Goal: Information Seeking & Learning: Learn about a topic

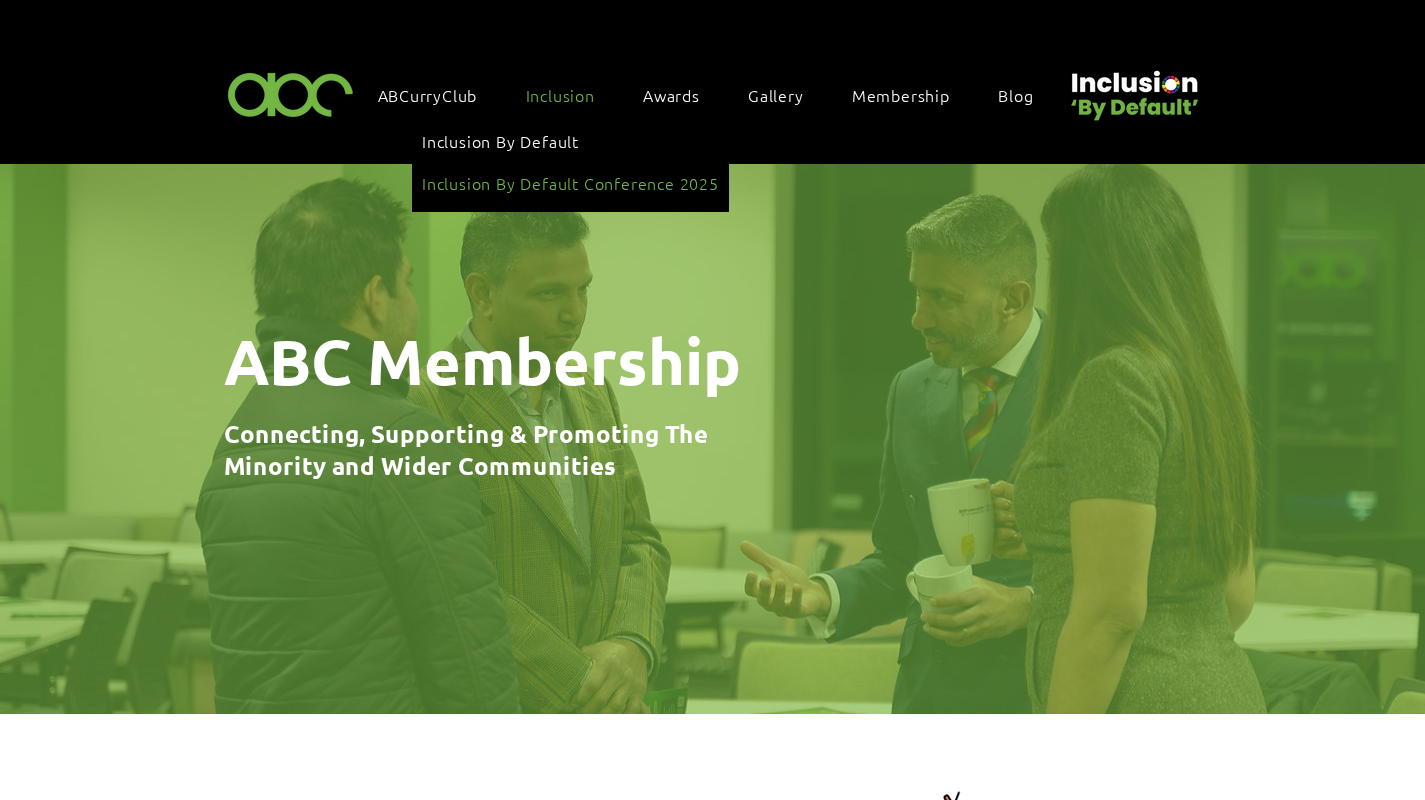
click at [563, 189] on link "Inclusion By Default Conference 2025" at bounding box center [570, 183] width 297 height 38
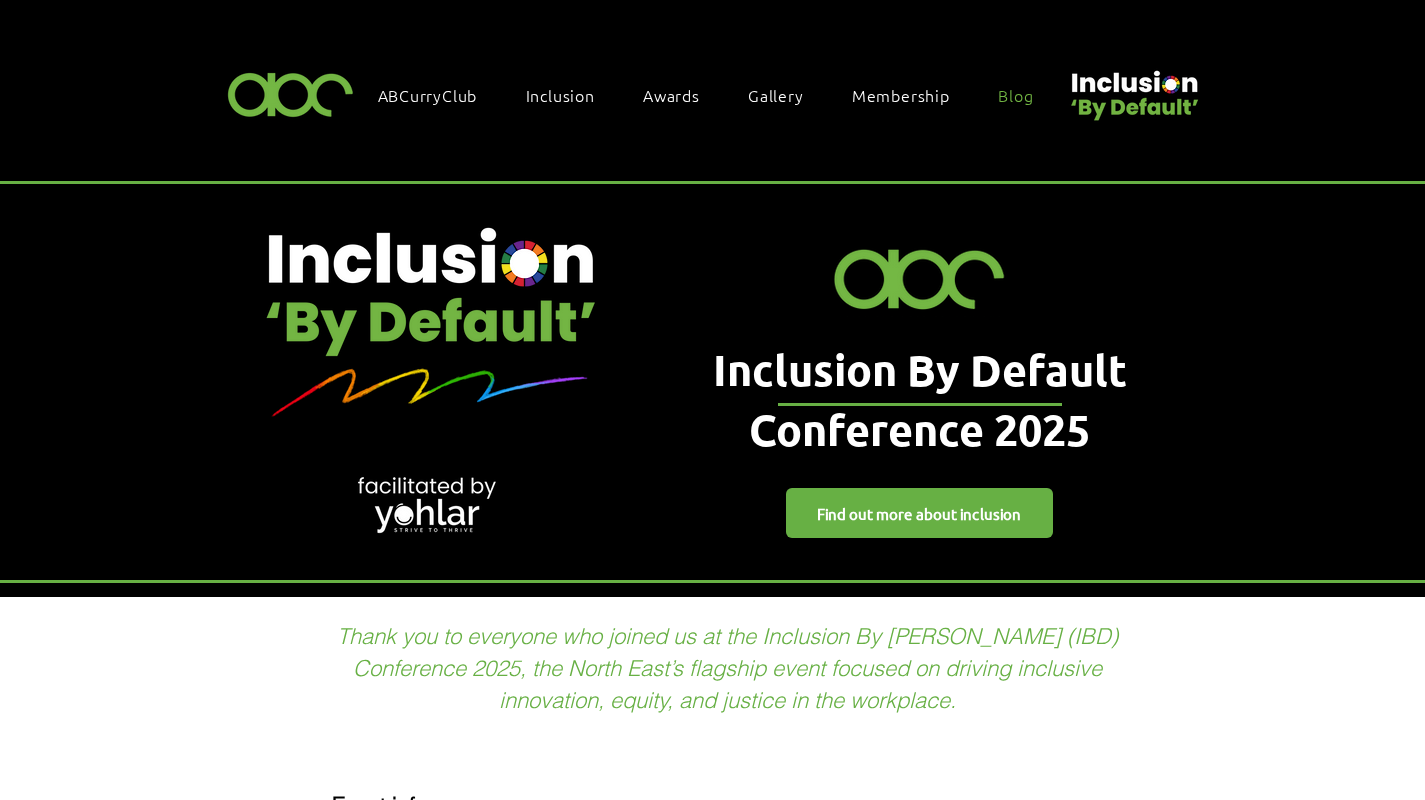
click at [1022, 98] on span "Blog" at bounding box center [1015, 95] width 35 height 22
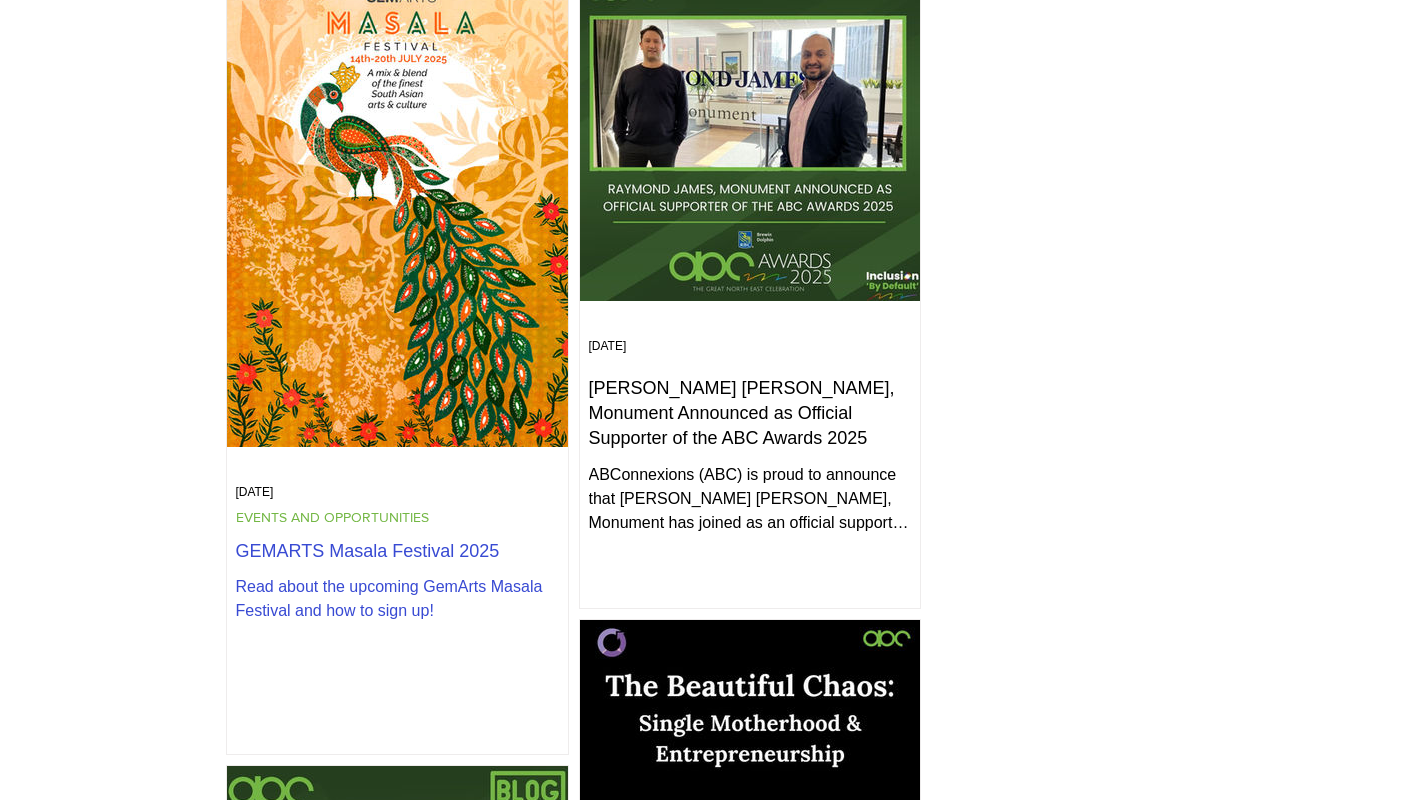
scroll to position [1286, 0]
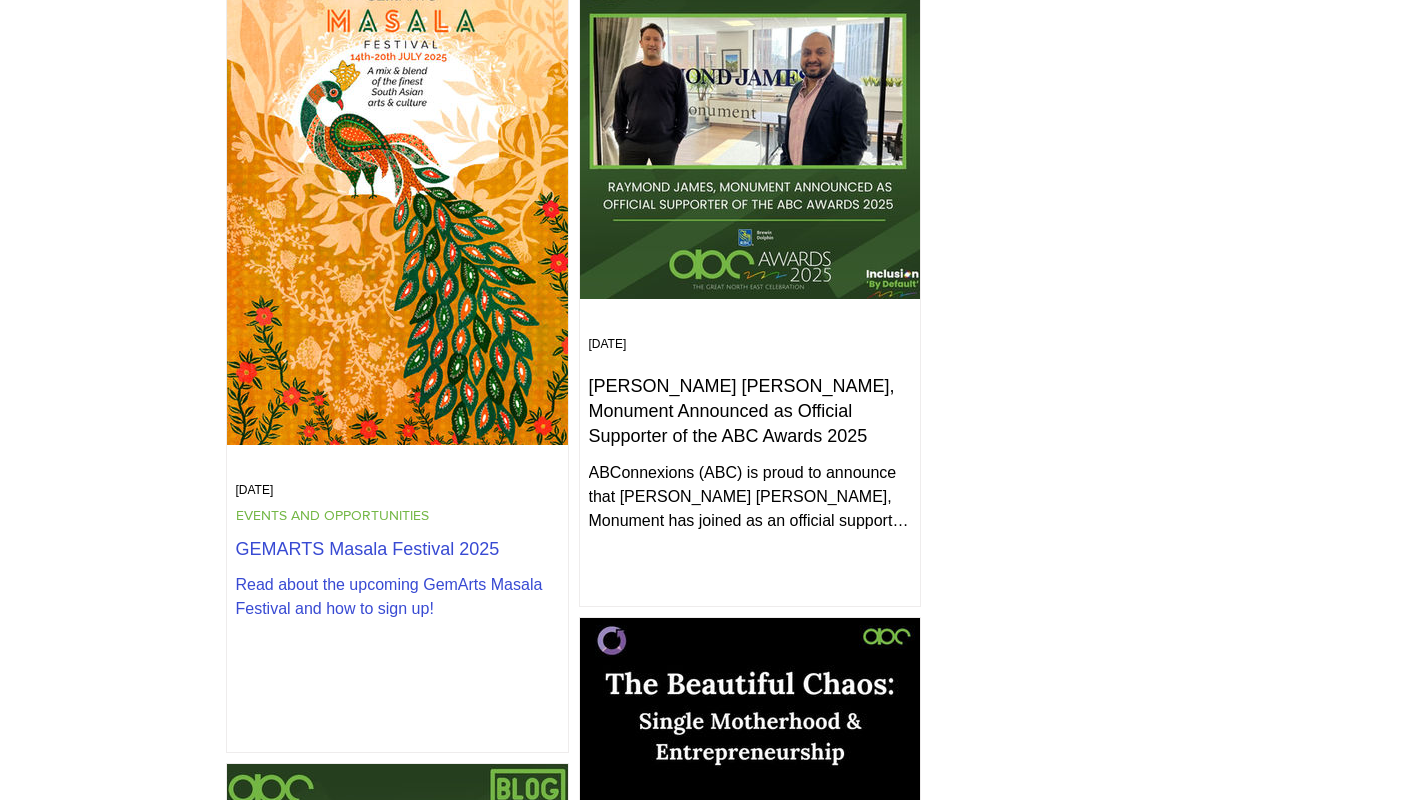
click at [324, 533] on div "GEMARTS Masala Festival 2025 Read about the upcoming GemArts Masala Festival an…" at bounding box center [397, 631] width 329 height 197
click at [329, 551] on h2 "GEMARTS Masala Festival 2025" at bounding box center [397, 549] width 323 height 25
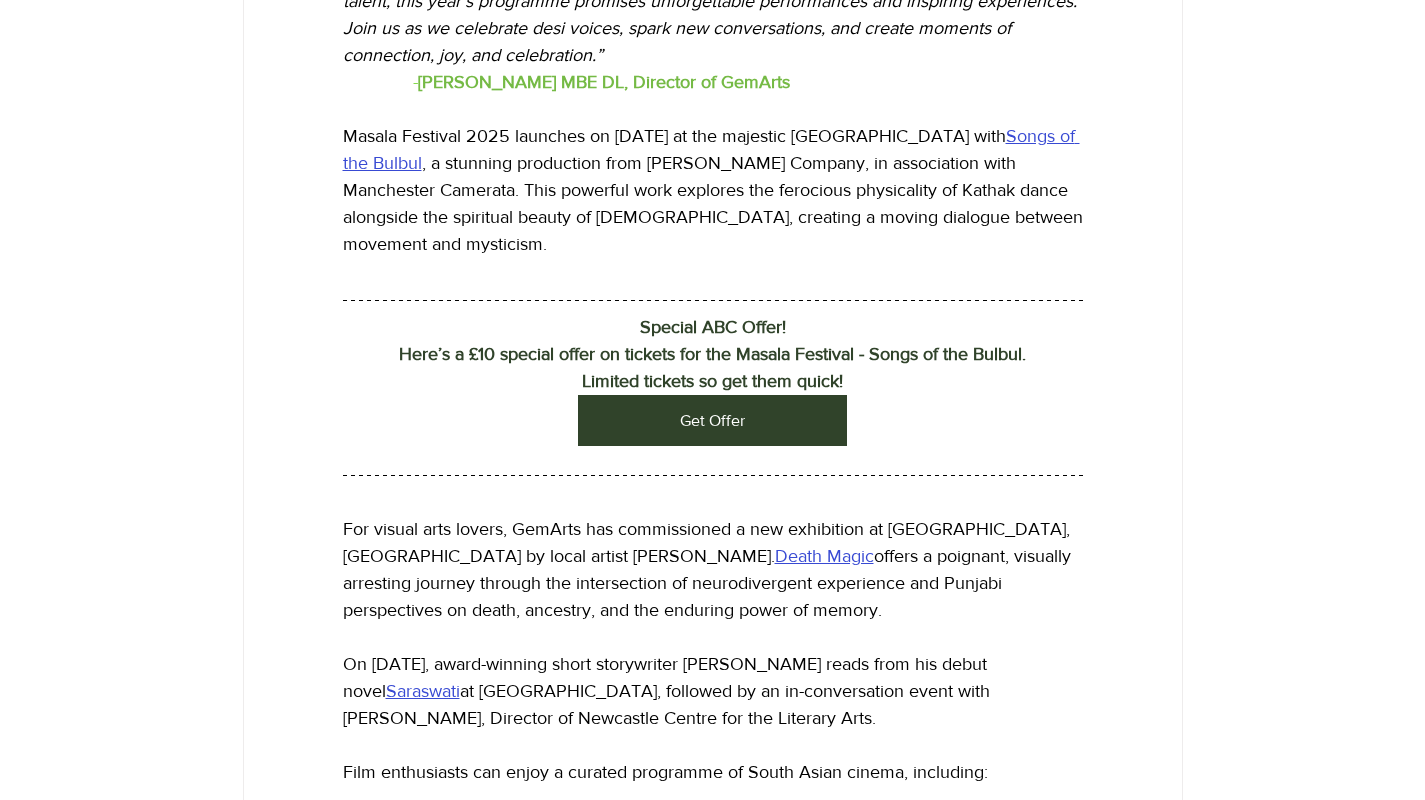
scroll to position [1190, 0]
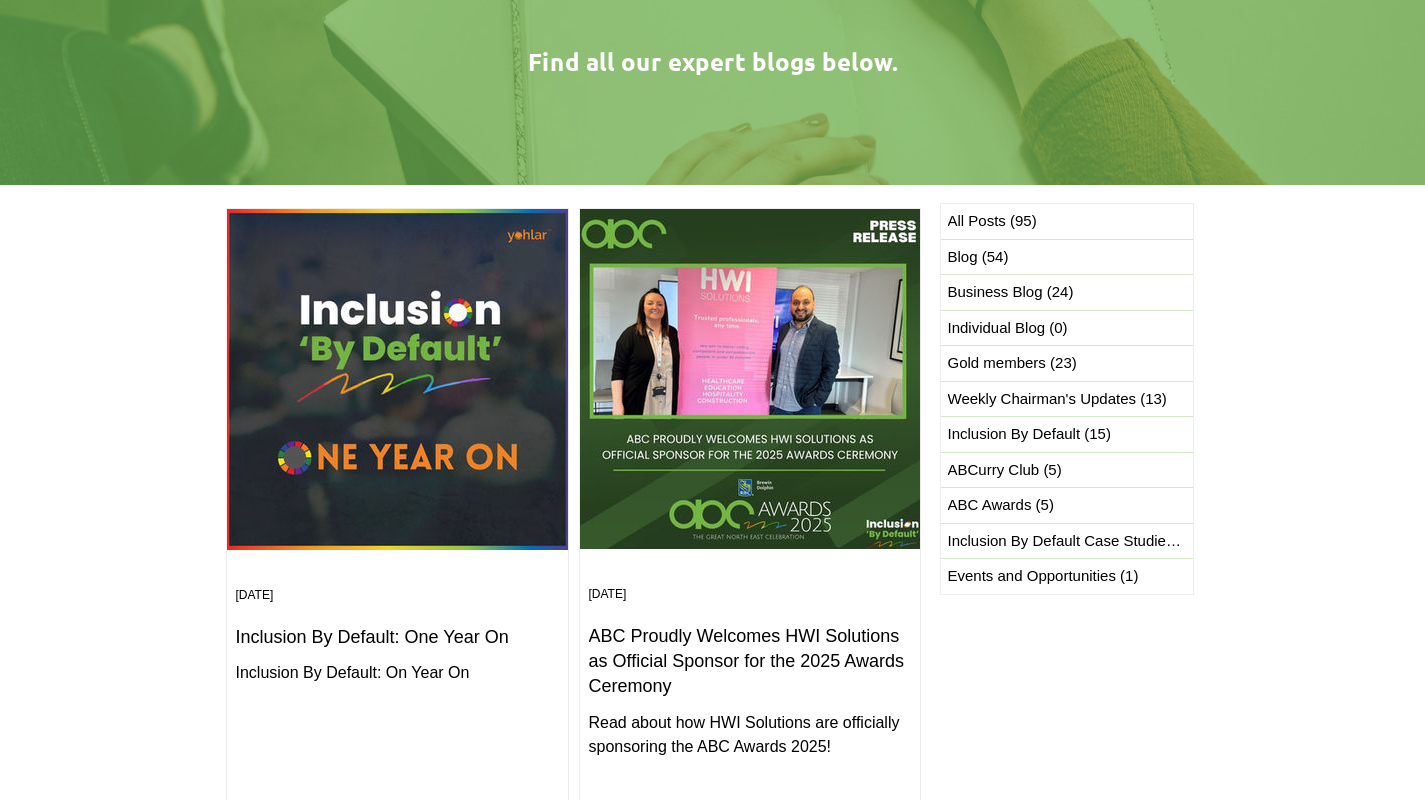
scroll to position [408, 0]
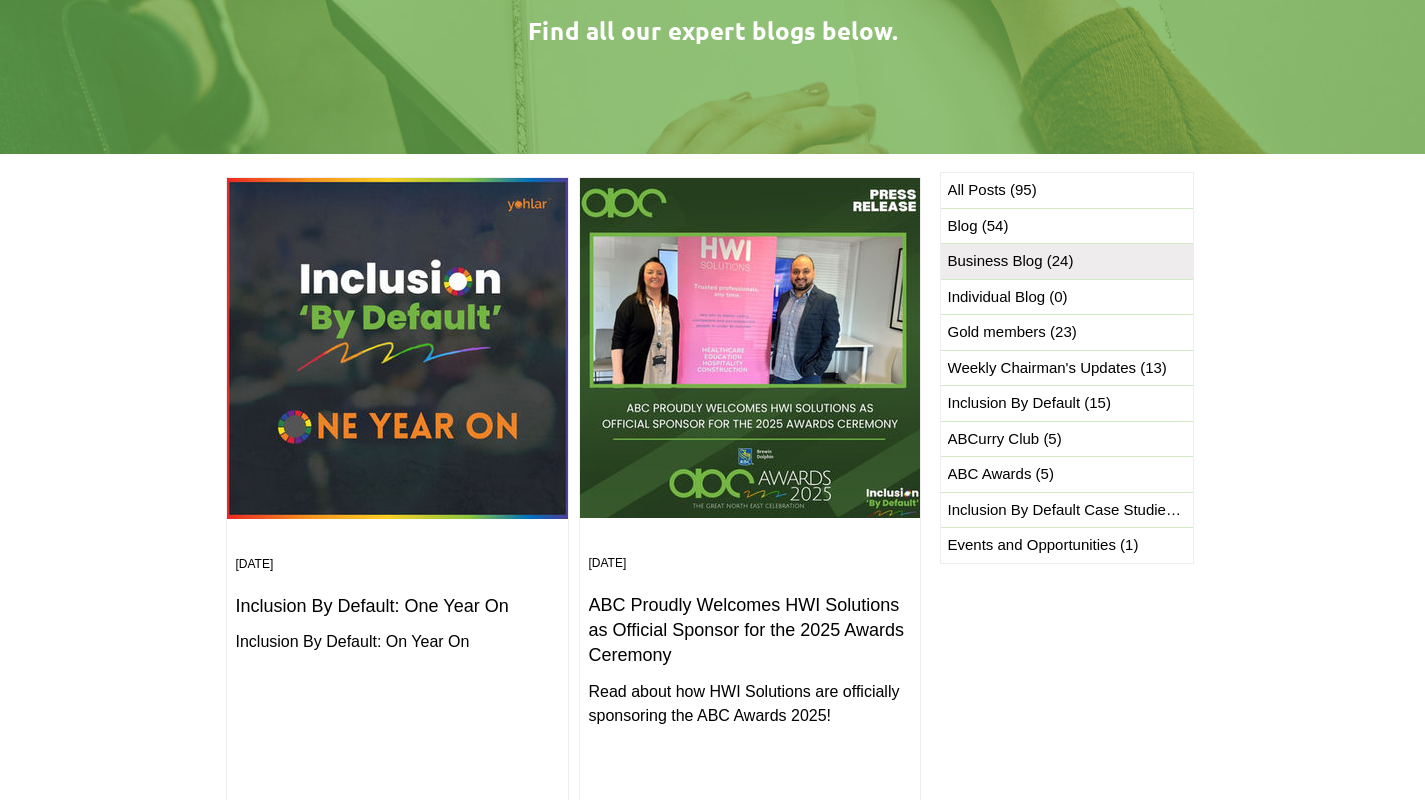
click at [1030, 268] on span "Business Blog (24) 24 posts" at bounding box center [1011, 261] width 126 height 23
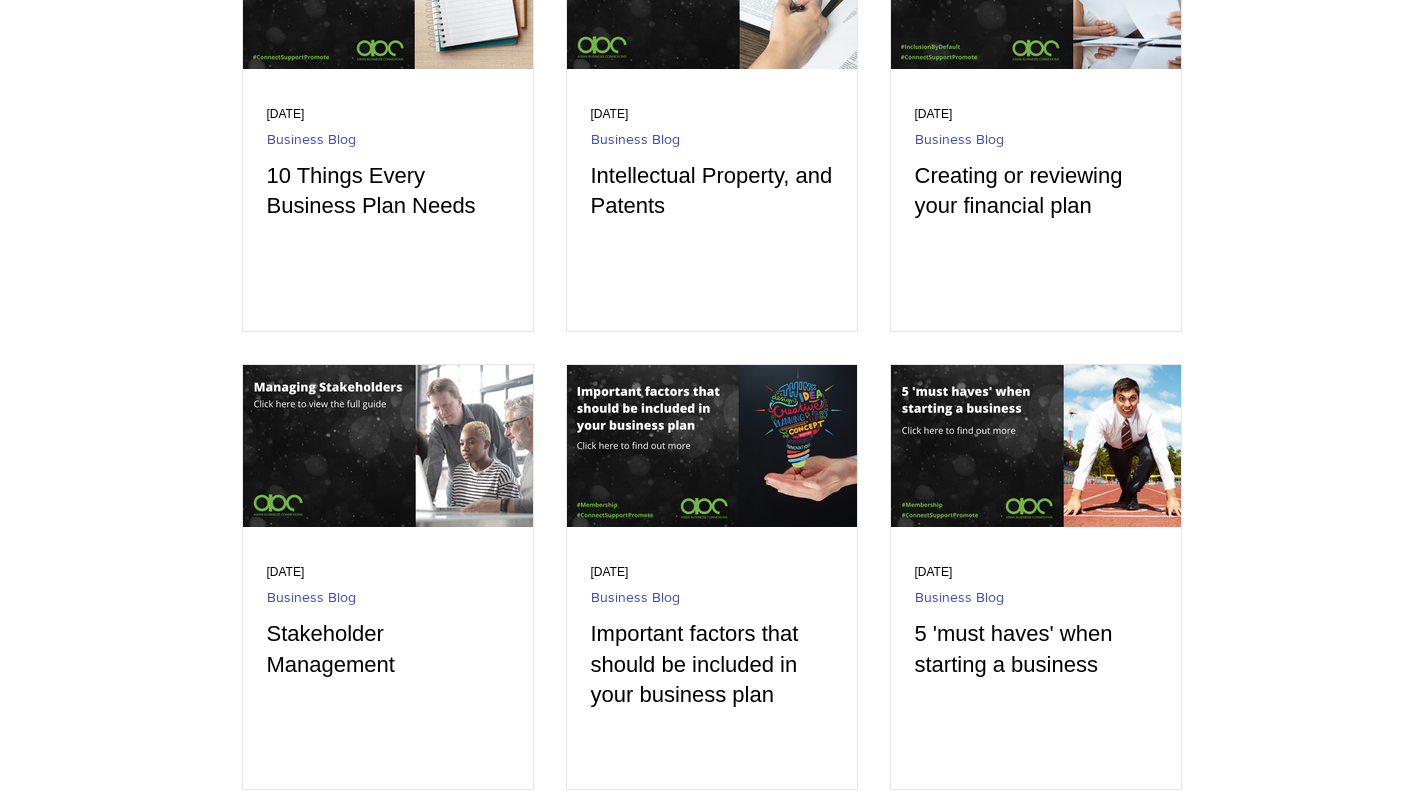
scroll to position [821, 1]
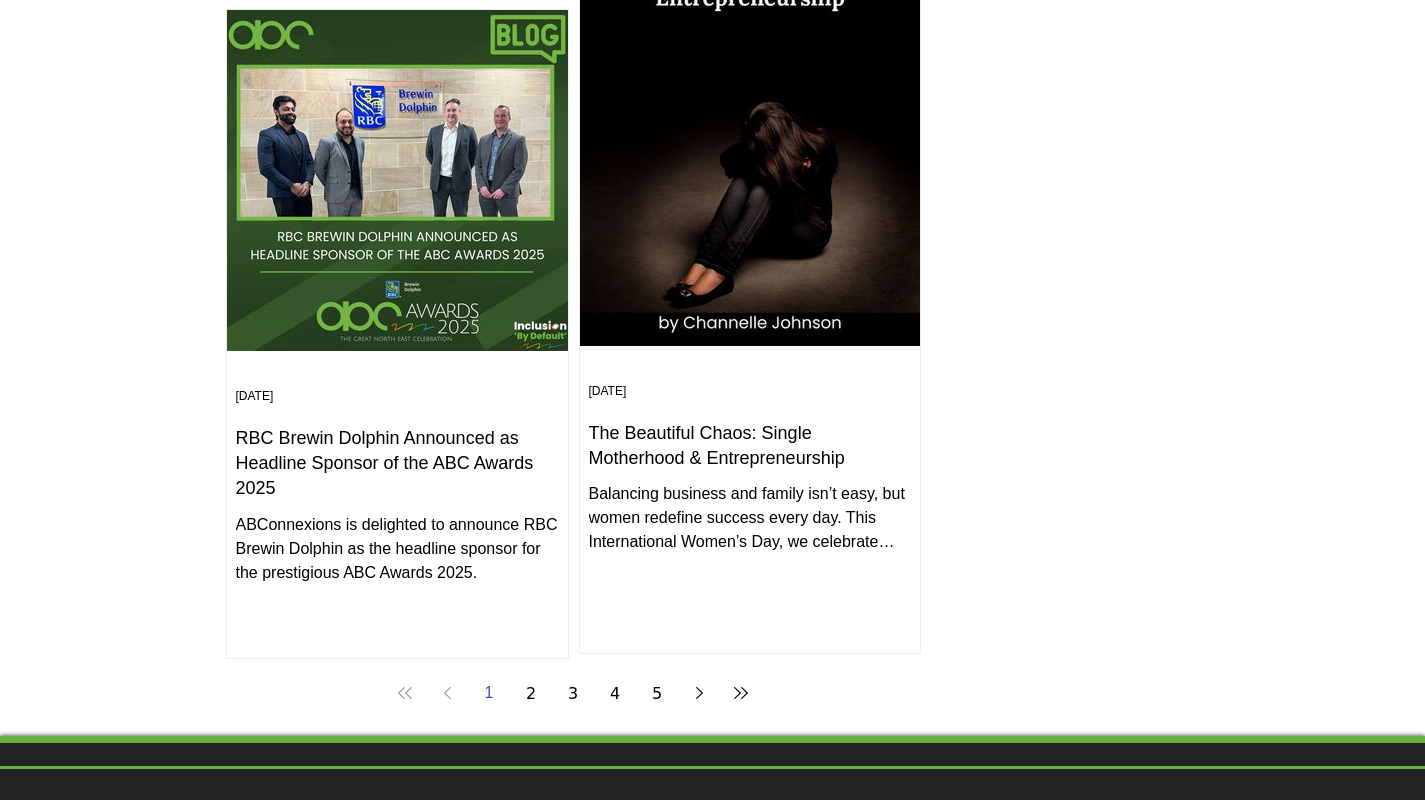
scroll to position [2045, 0]
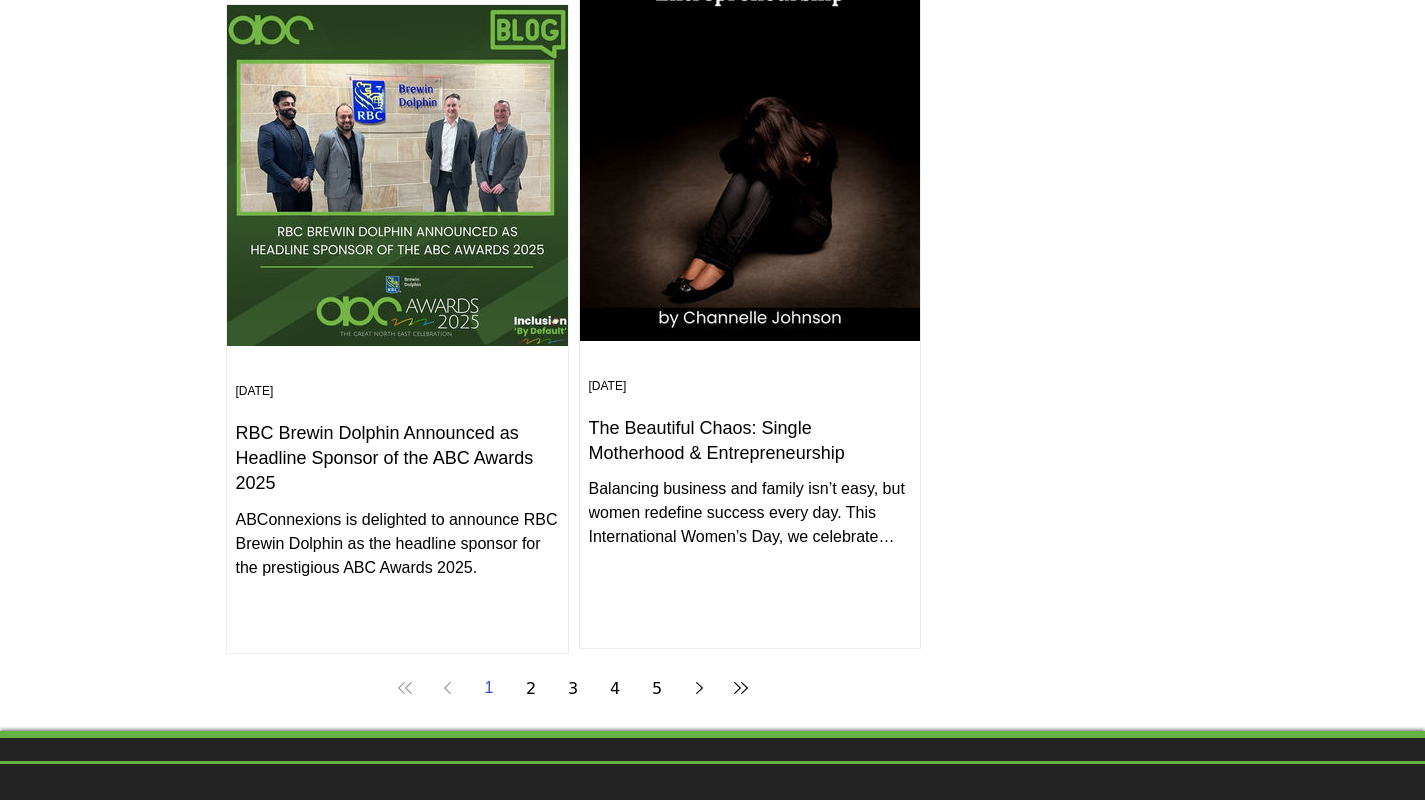
click at [528, 689] on link "2" at bounding box center [531, 688] width 36 height 36
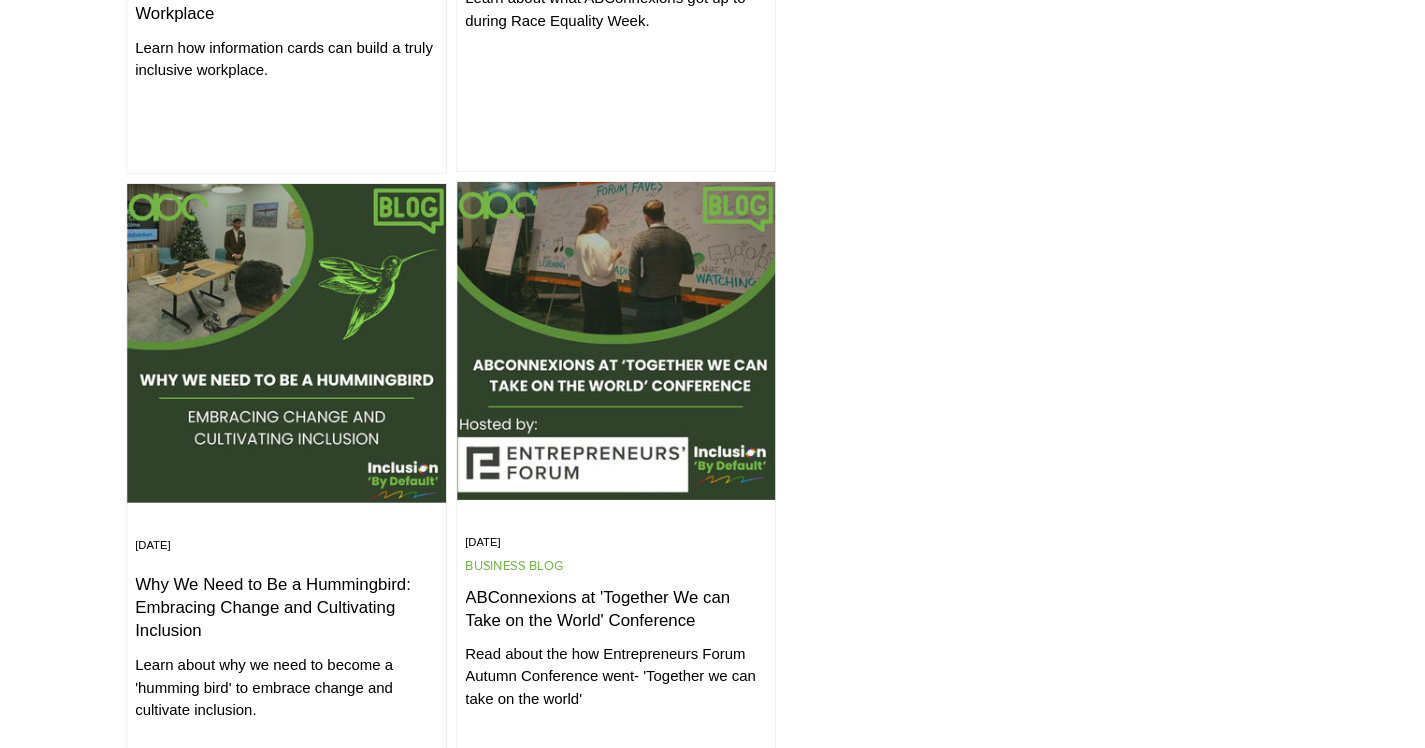
scroll to position [2015, 140]
